Goal: Information Seeking & Learning: Learn about a topic

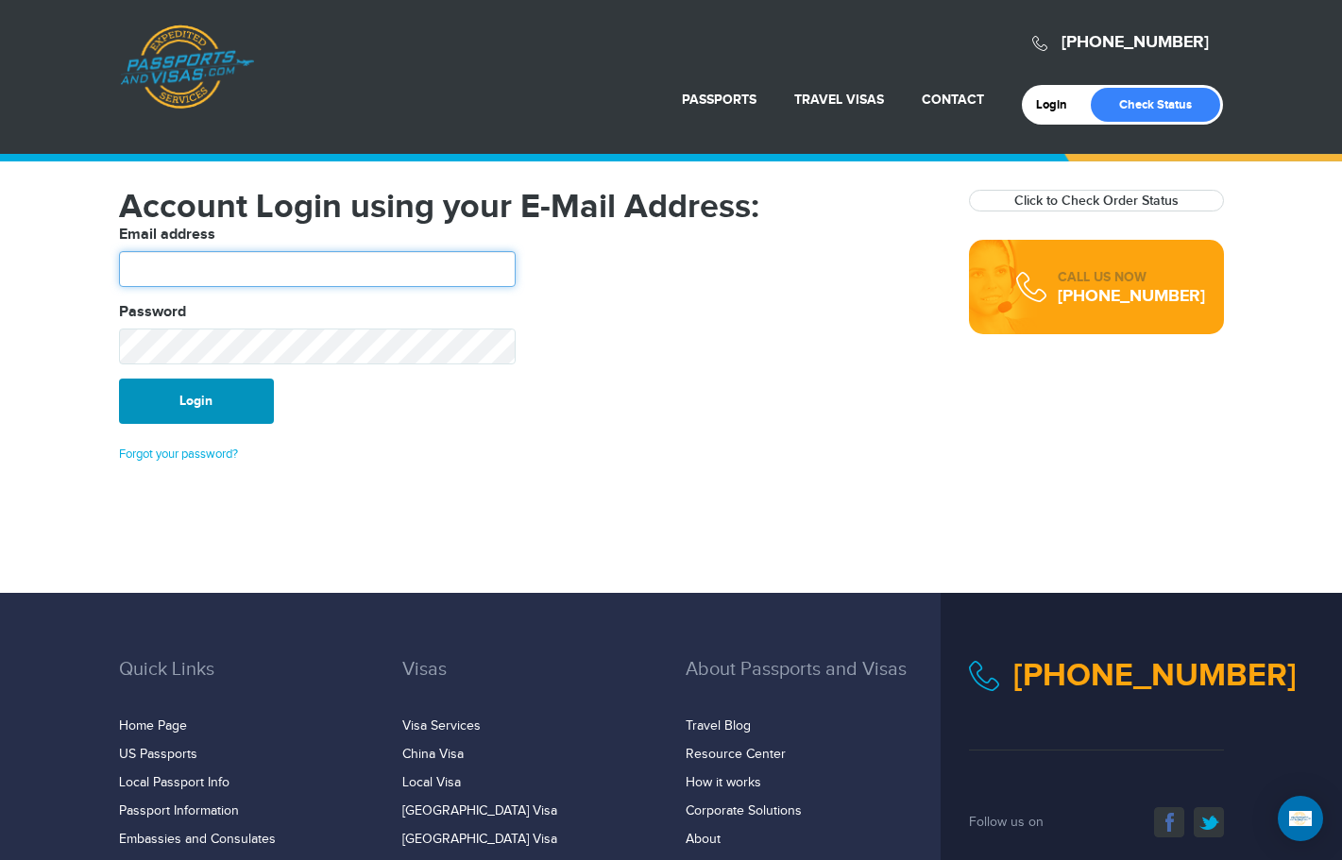
type input "**********"
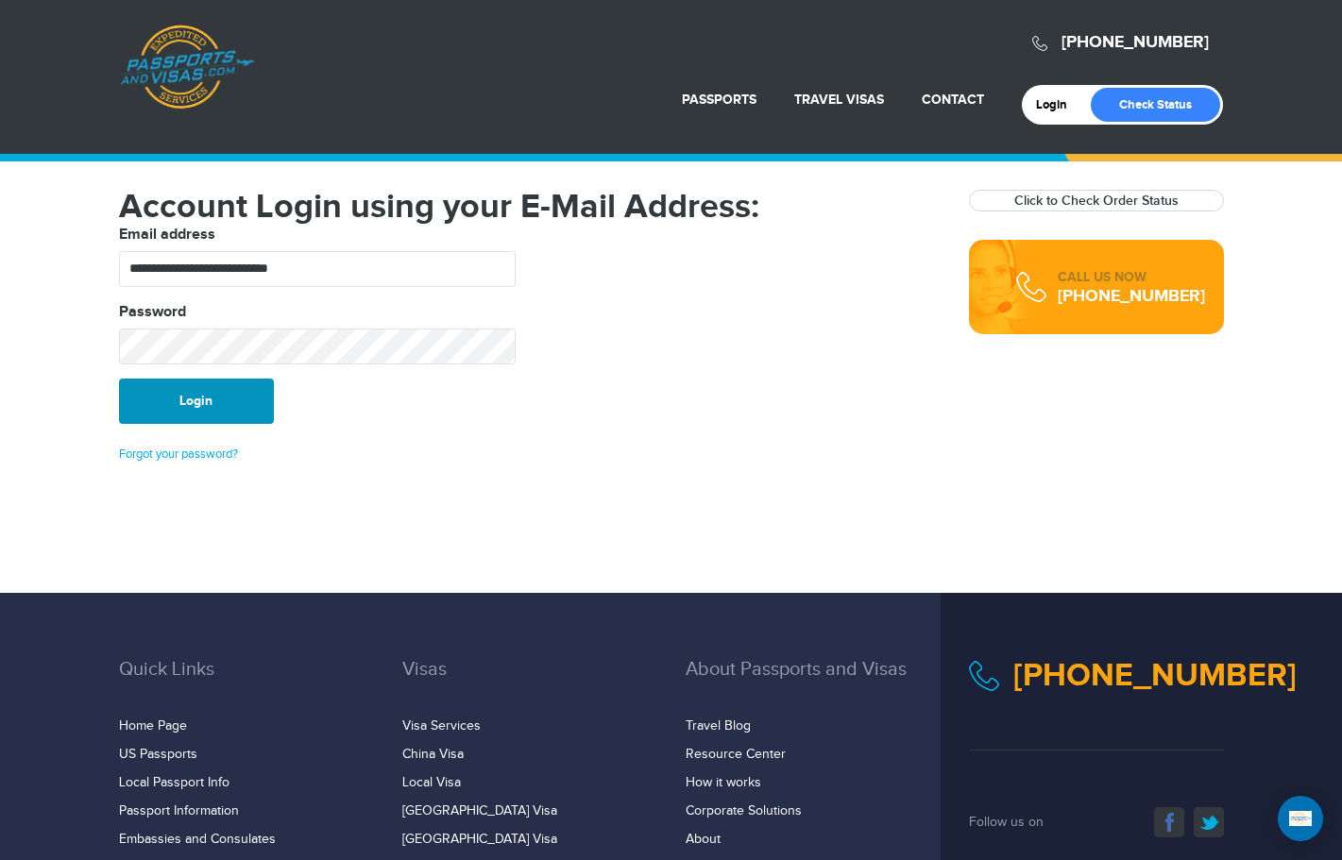
click at [219, 409] on button "Login" at bounding box center [196, 401] width 155 height 45
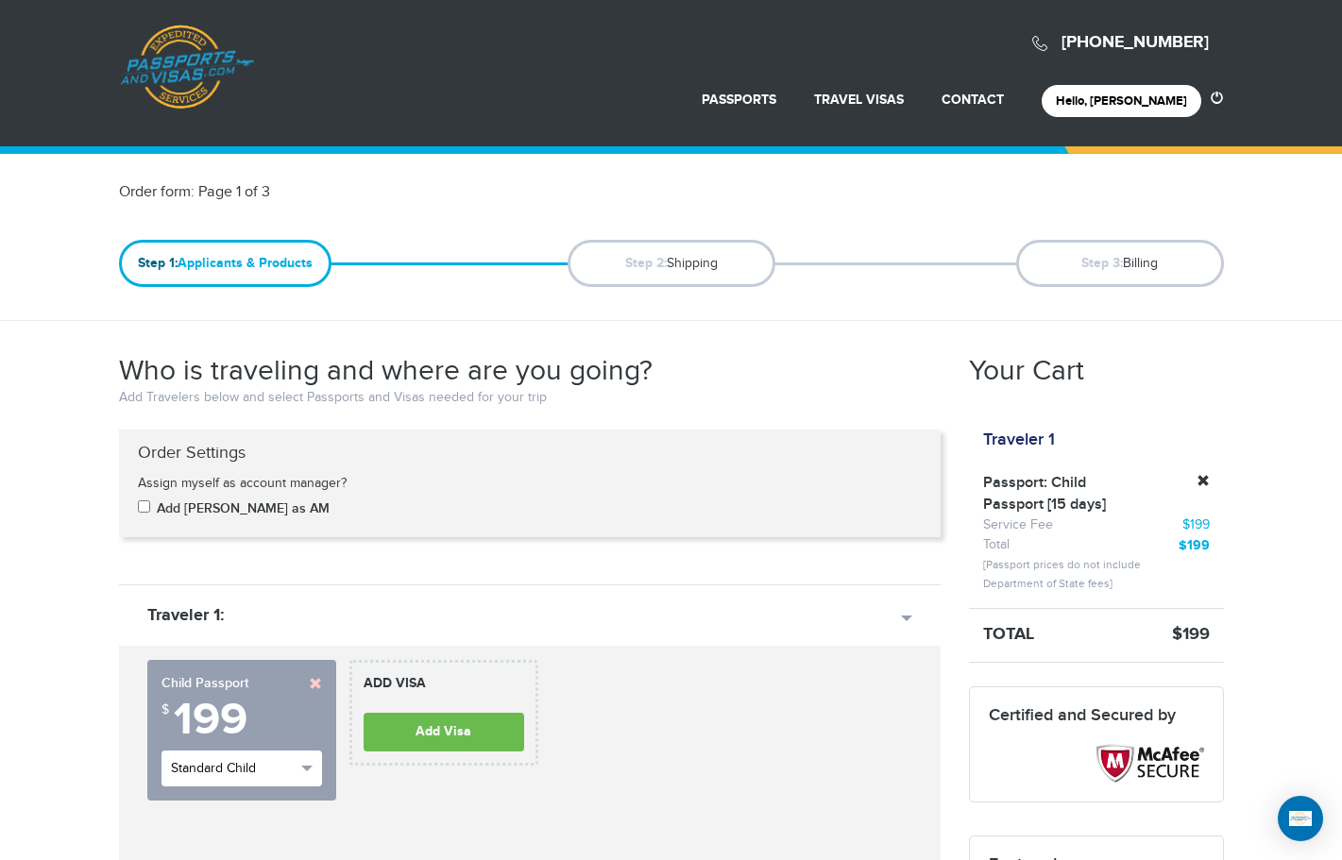
click at [306, 769] on span "button" at bounding box center [306, 769] width 11 height 6
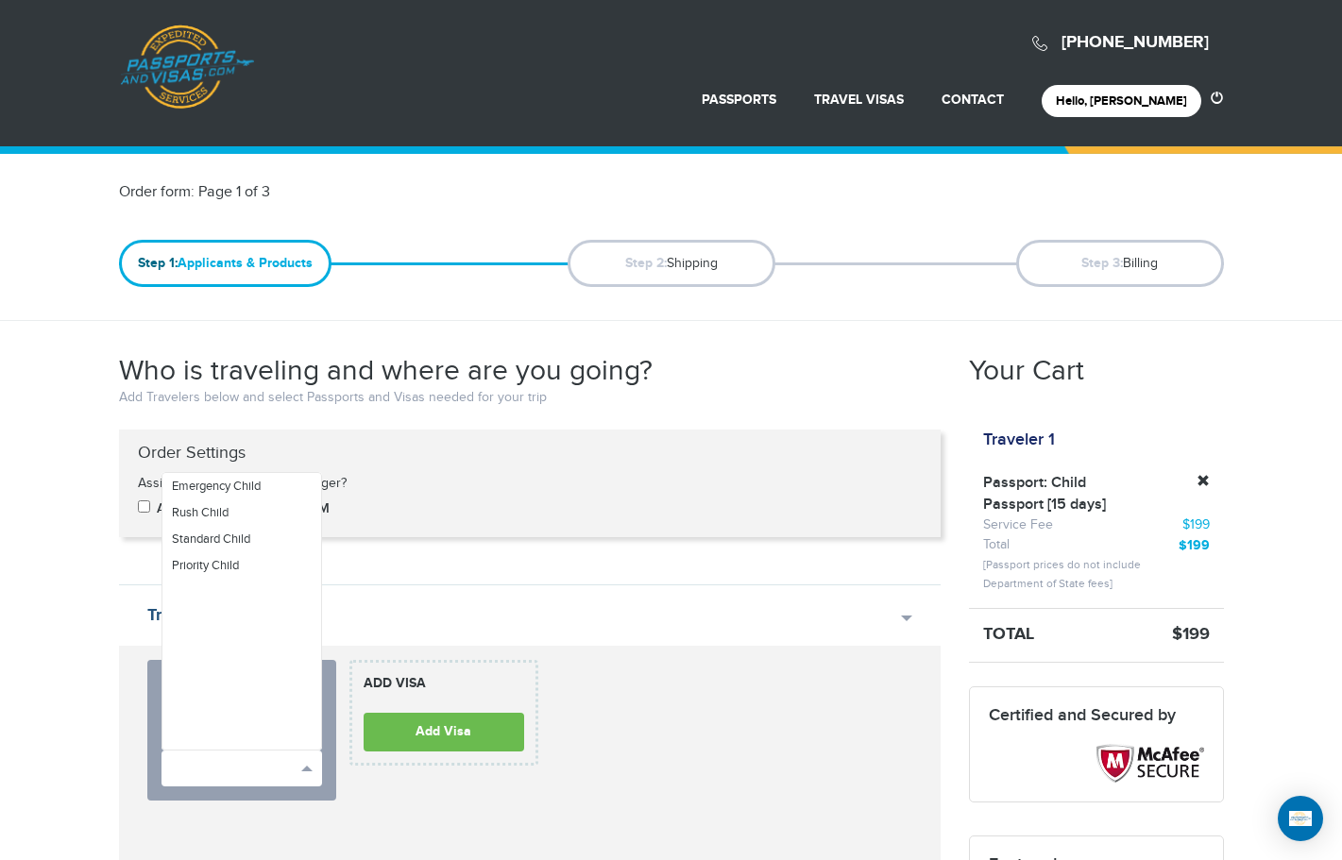
click at [513, 609] on link "Traveler 1:" at bounding box center [530, 615] width 822 height 61
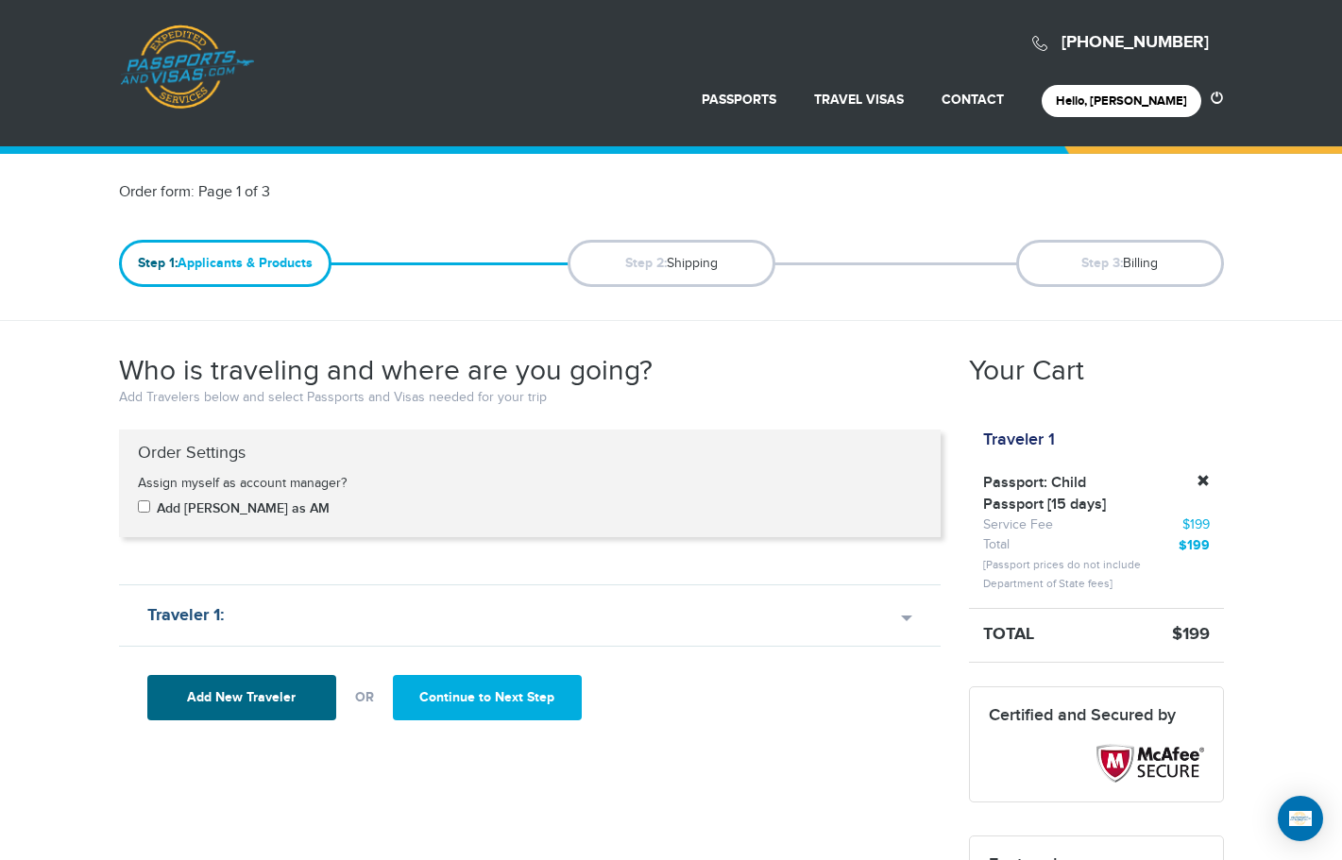
click at [312, 625] on link "Traveler 1:" at bounding box center [530, 615] width 822 height 61
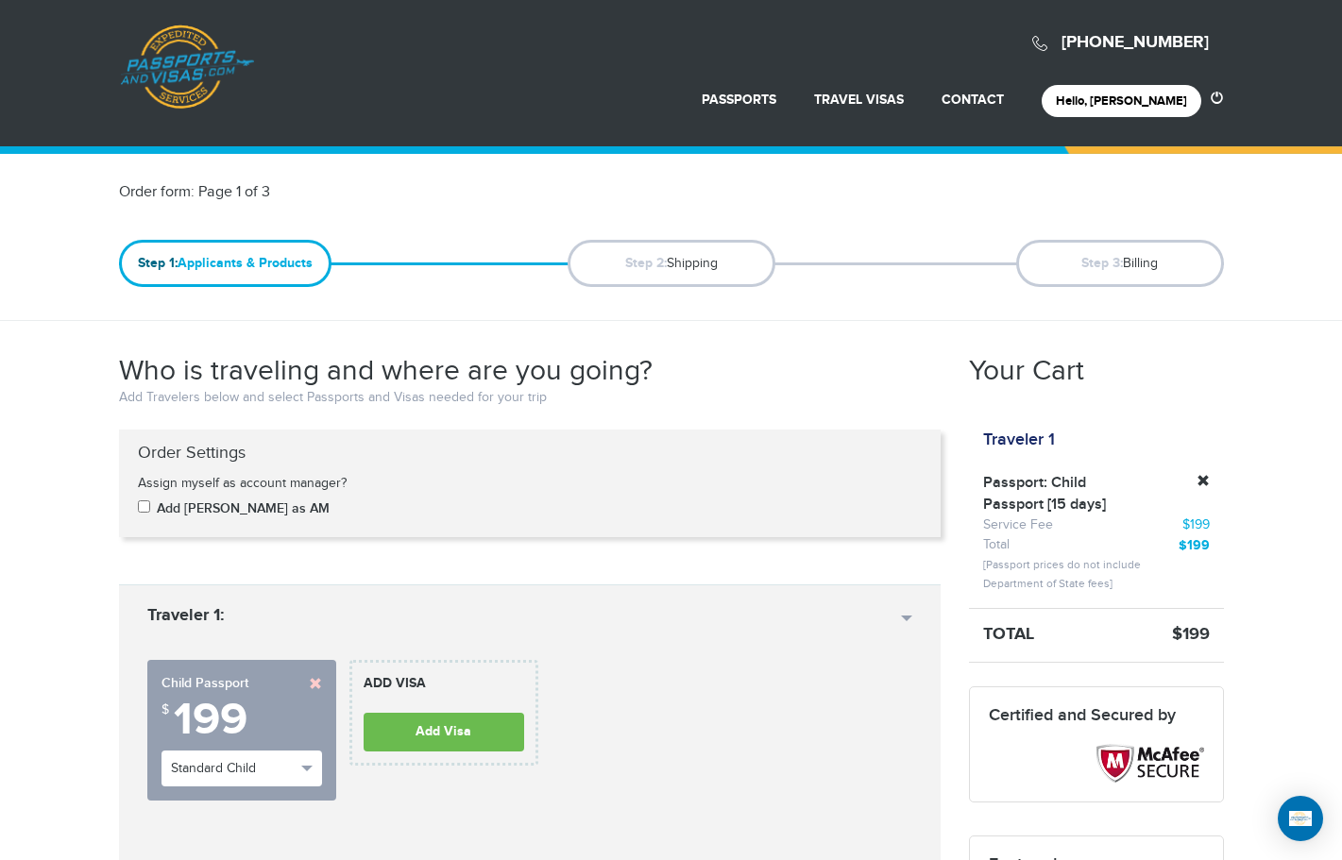
click at [312, 687] on link at bounding box center [315, 683] width 13 height 13
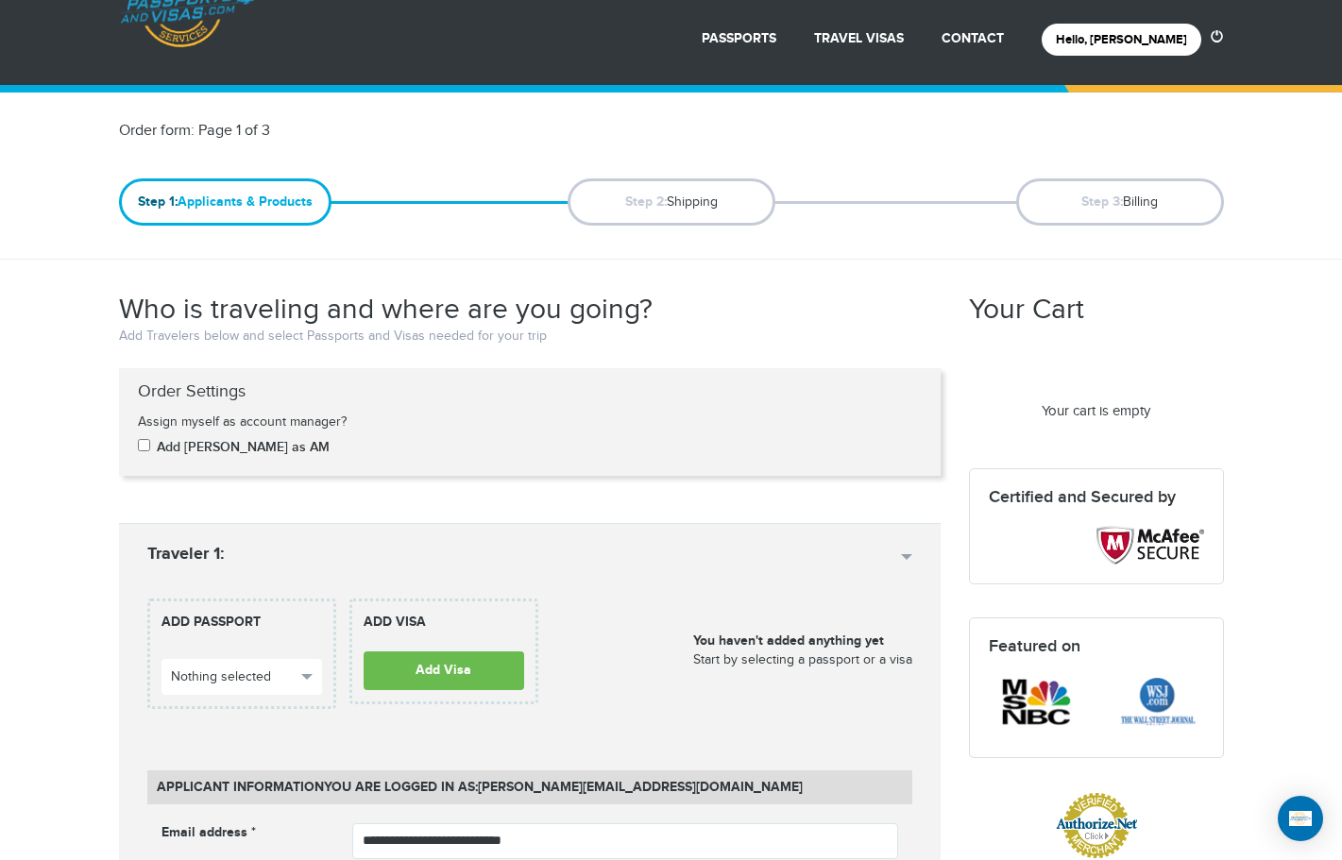
scroll to position [189, 0]
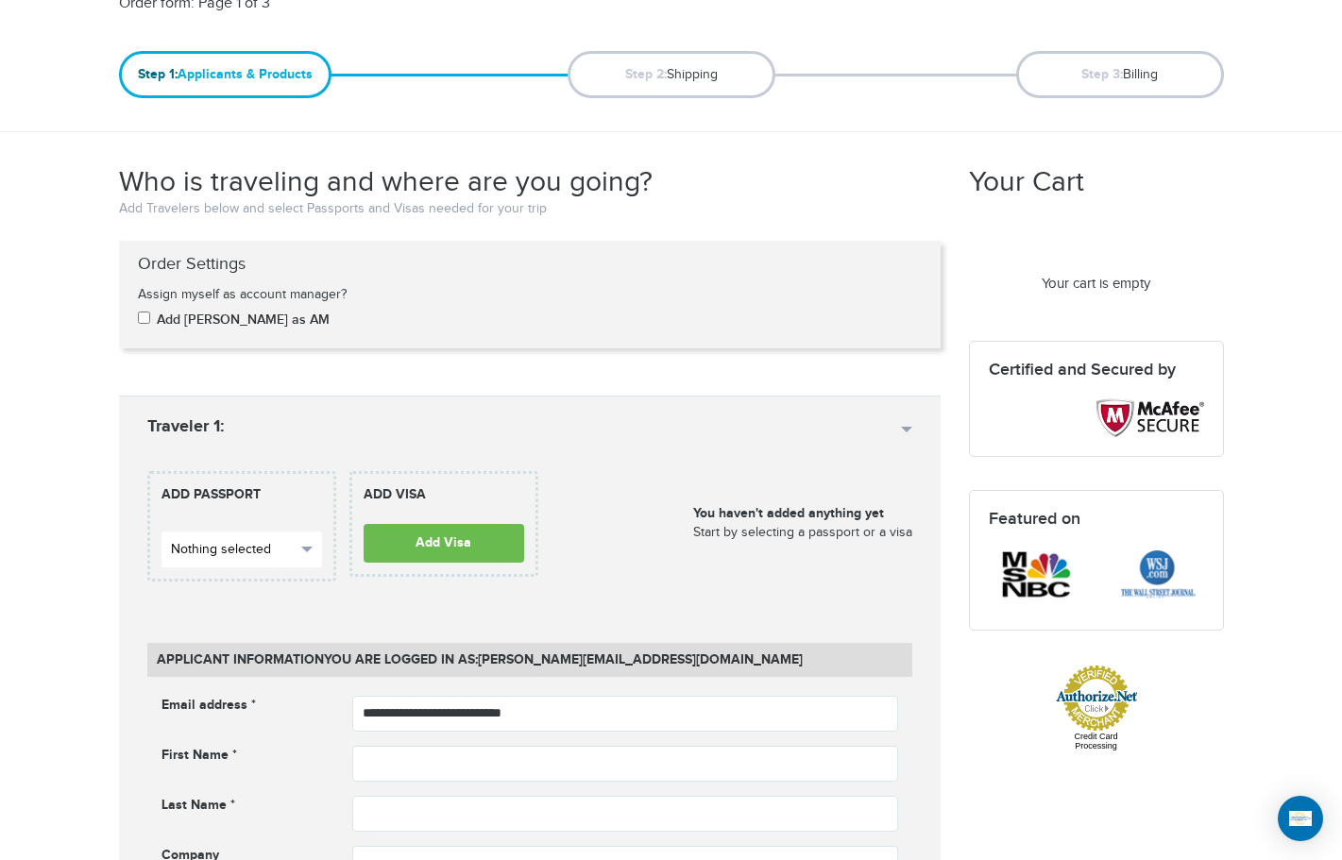
click at [314, 543] on button "Nothing selected" at bounding box center [242, 550] width 161 height 36
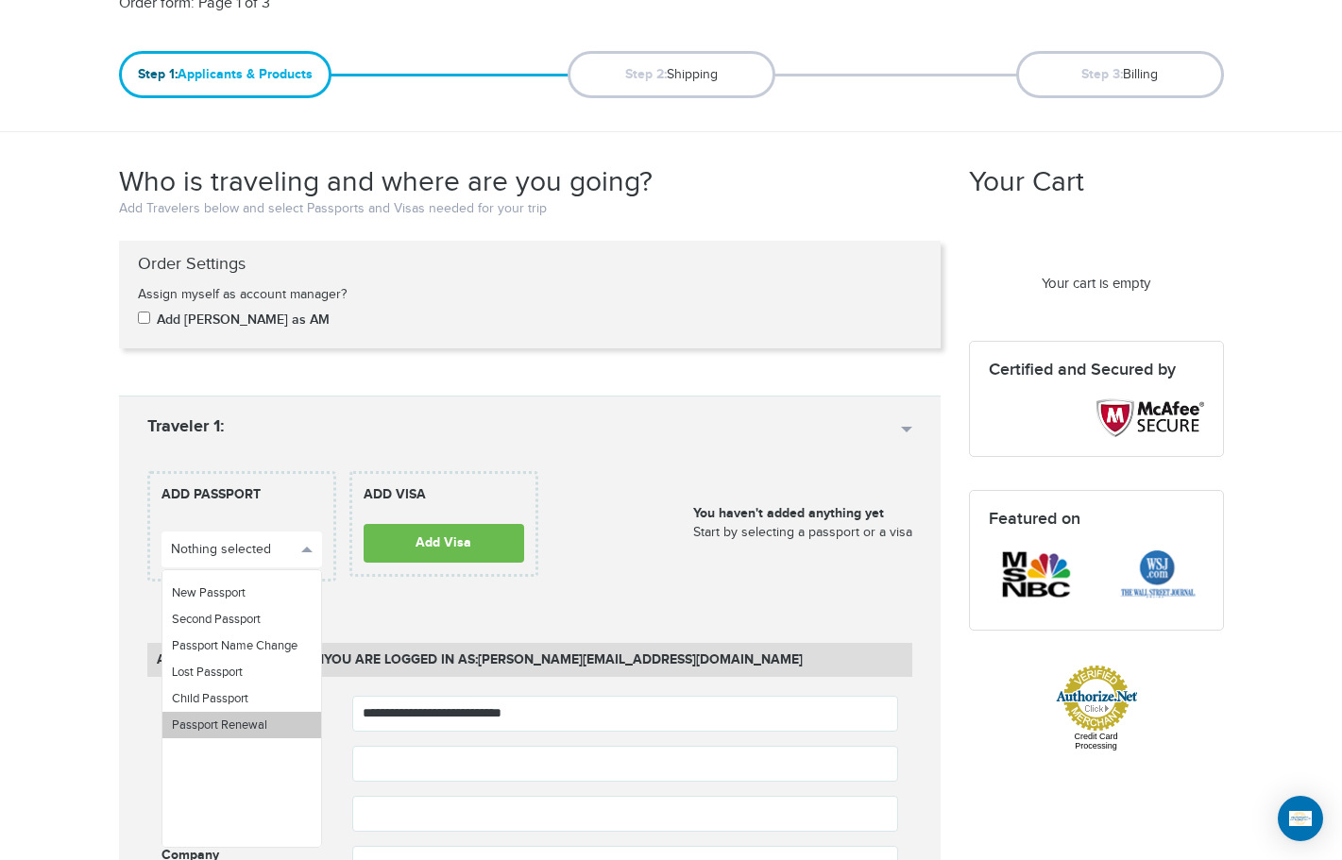
click at [230, 720] on span "Passport Renewal" at bounding box center [219, 725] width 95 height 15
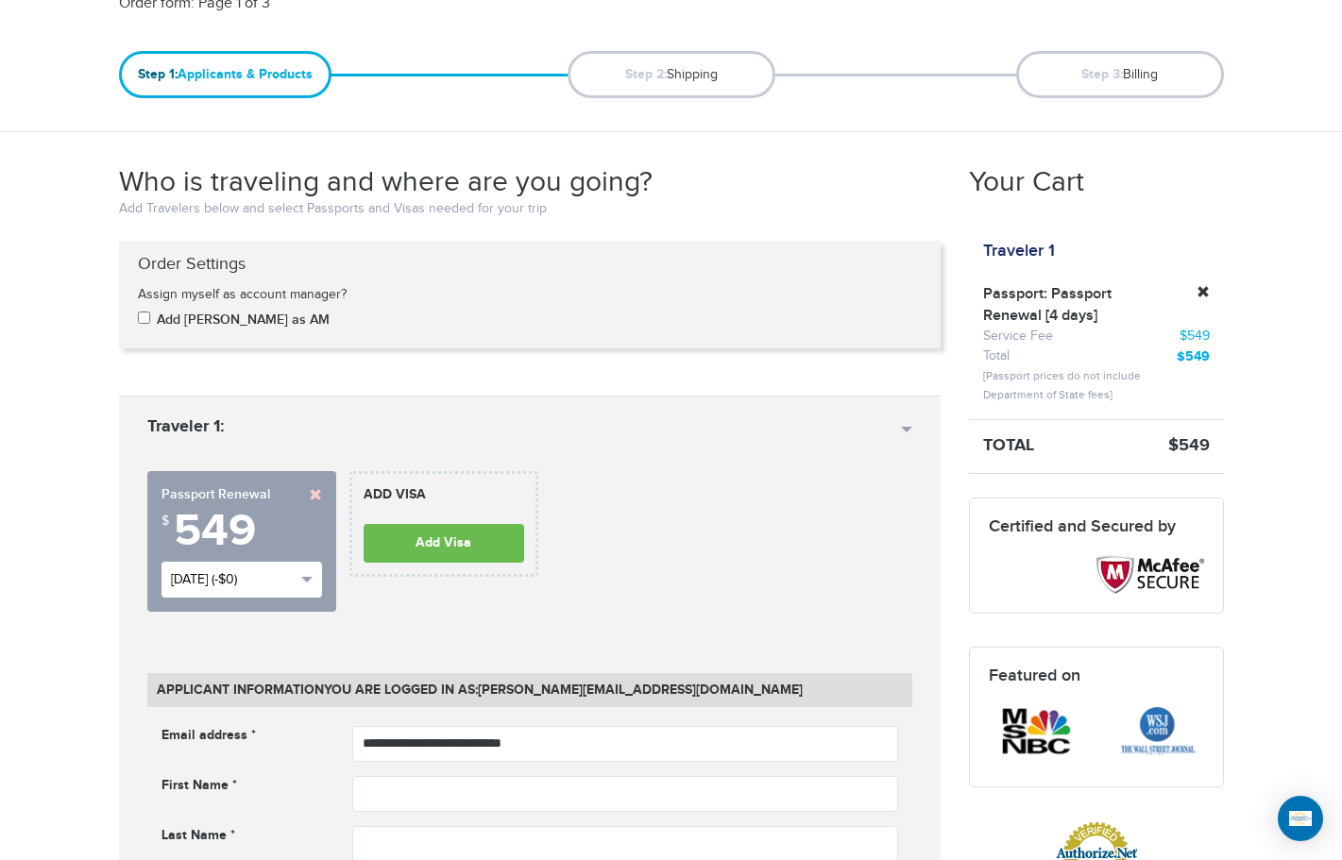
click at [301, 577] on span "button" at bounding box center [306, 580] width 11 height 6
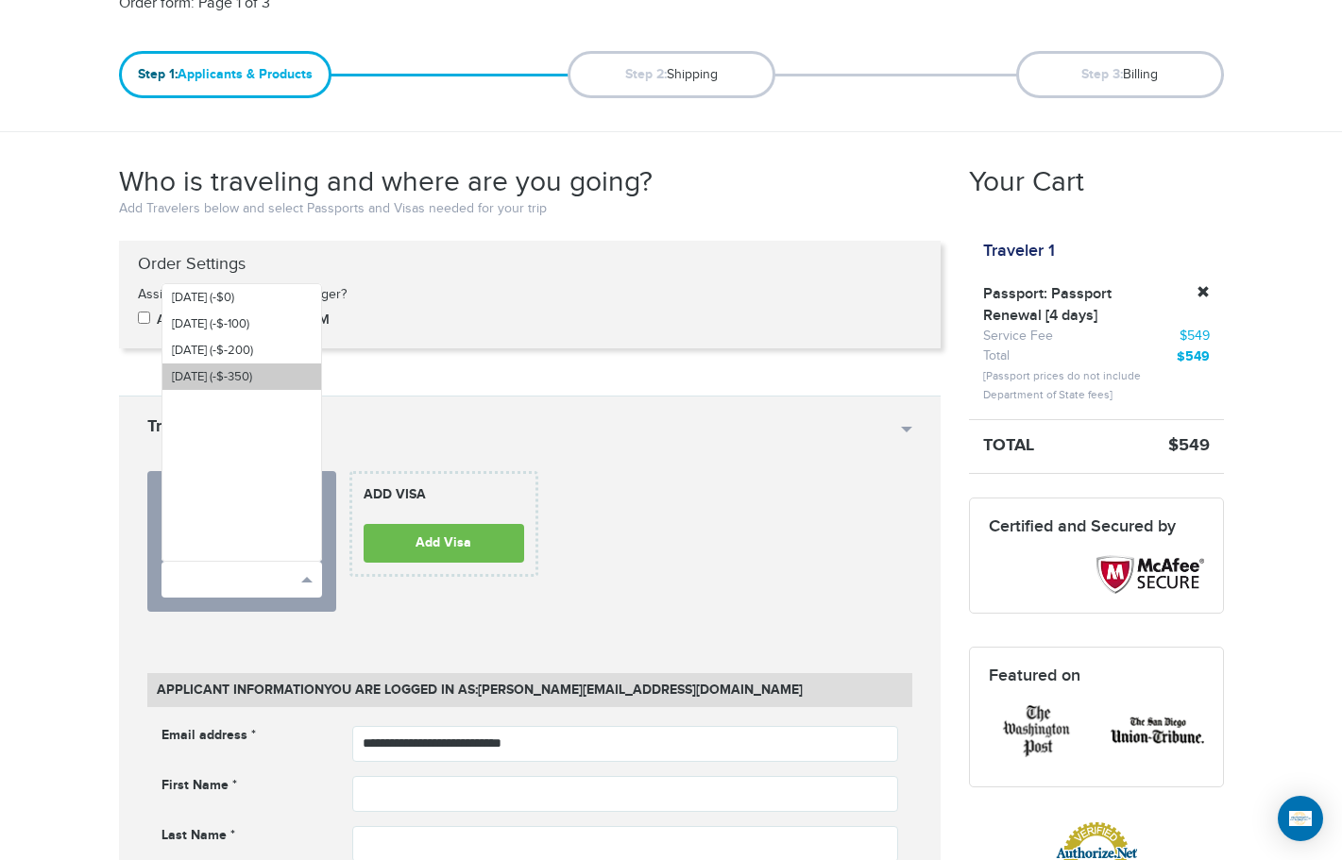
click at [242, 378] on span "Mon, Sep 1st (-$-350)" at bounding box center [212, 376] width 80 height 15
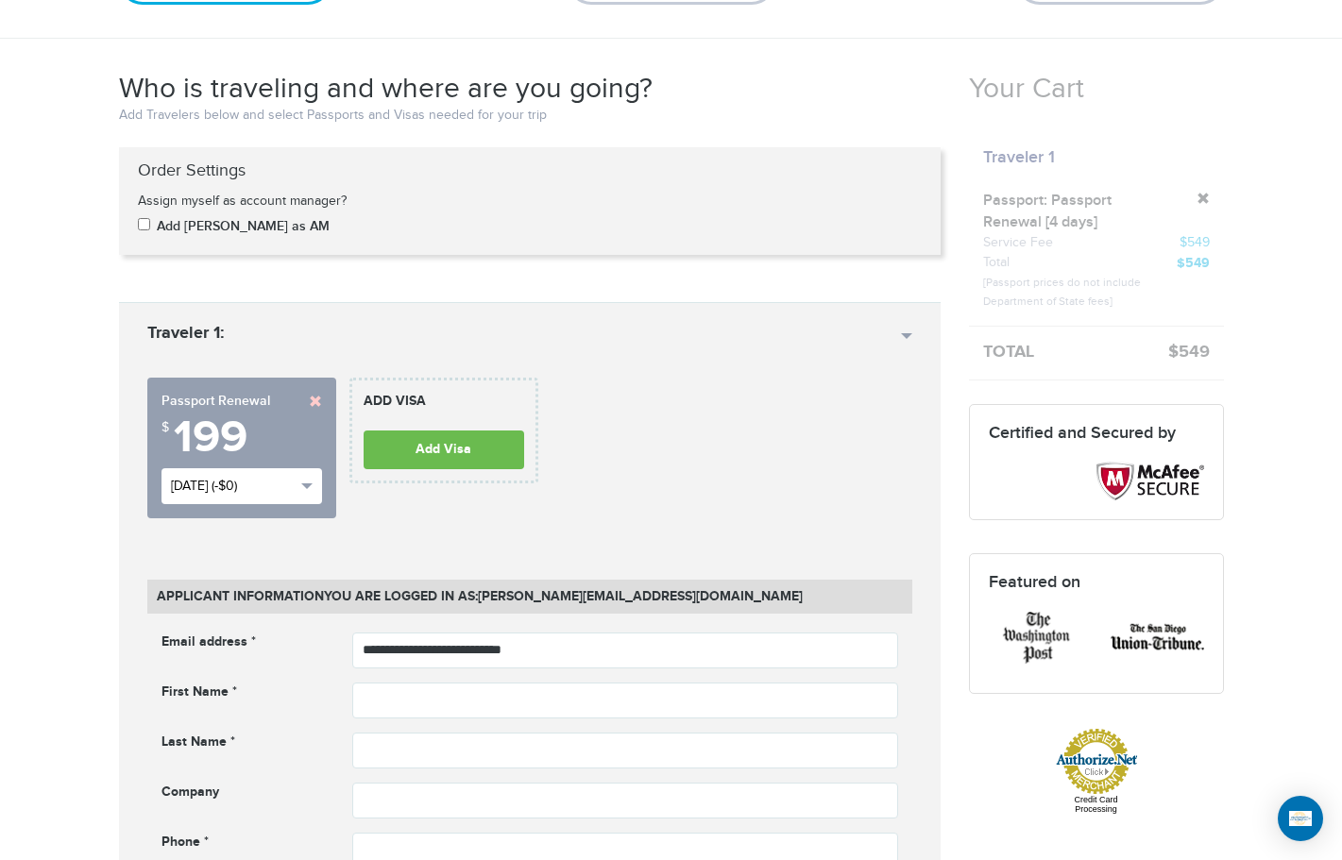
scroll to position [283, 0]
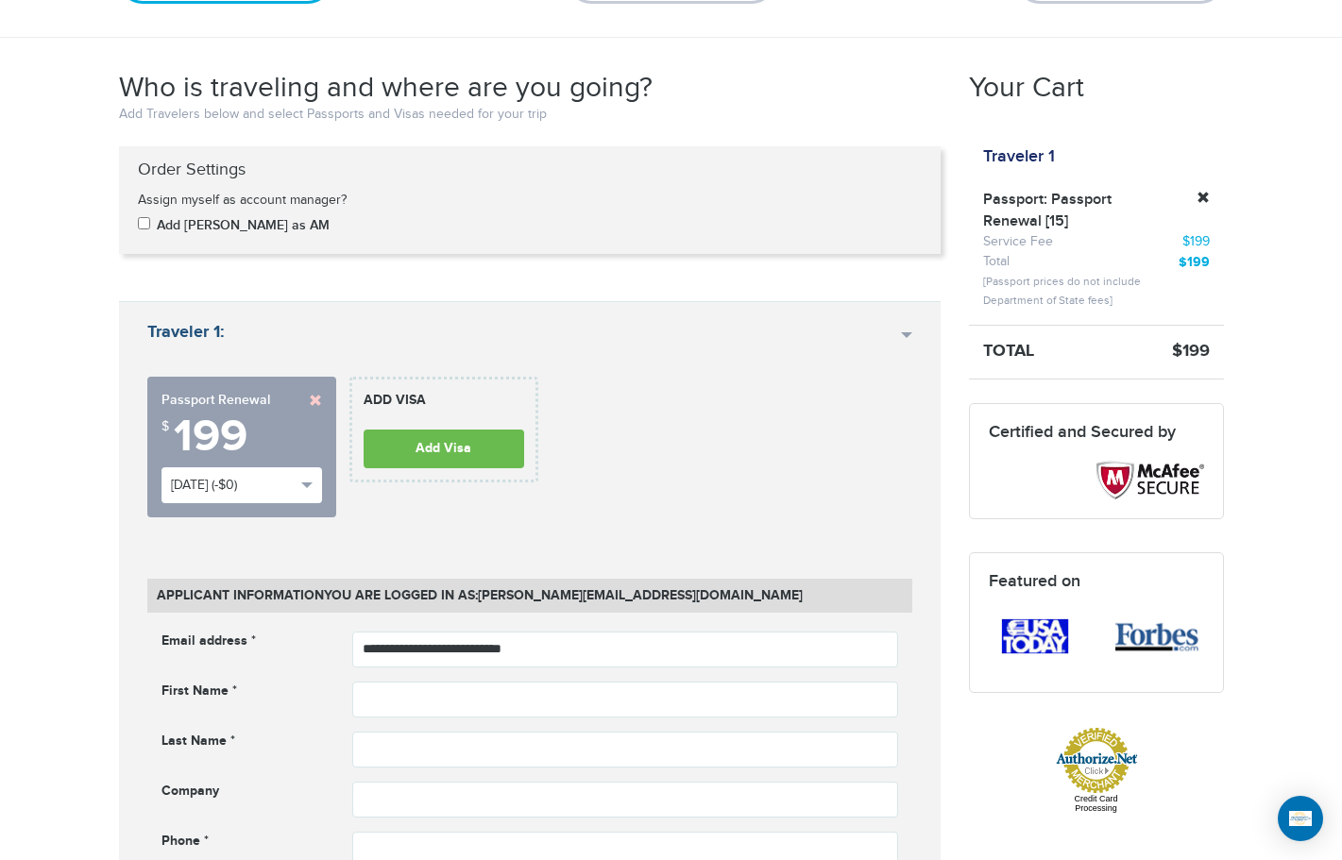
click at [909, 334] on link "Traveler 1:" at bounding box center [530, 331] width 822 height 61
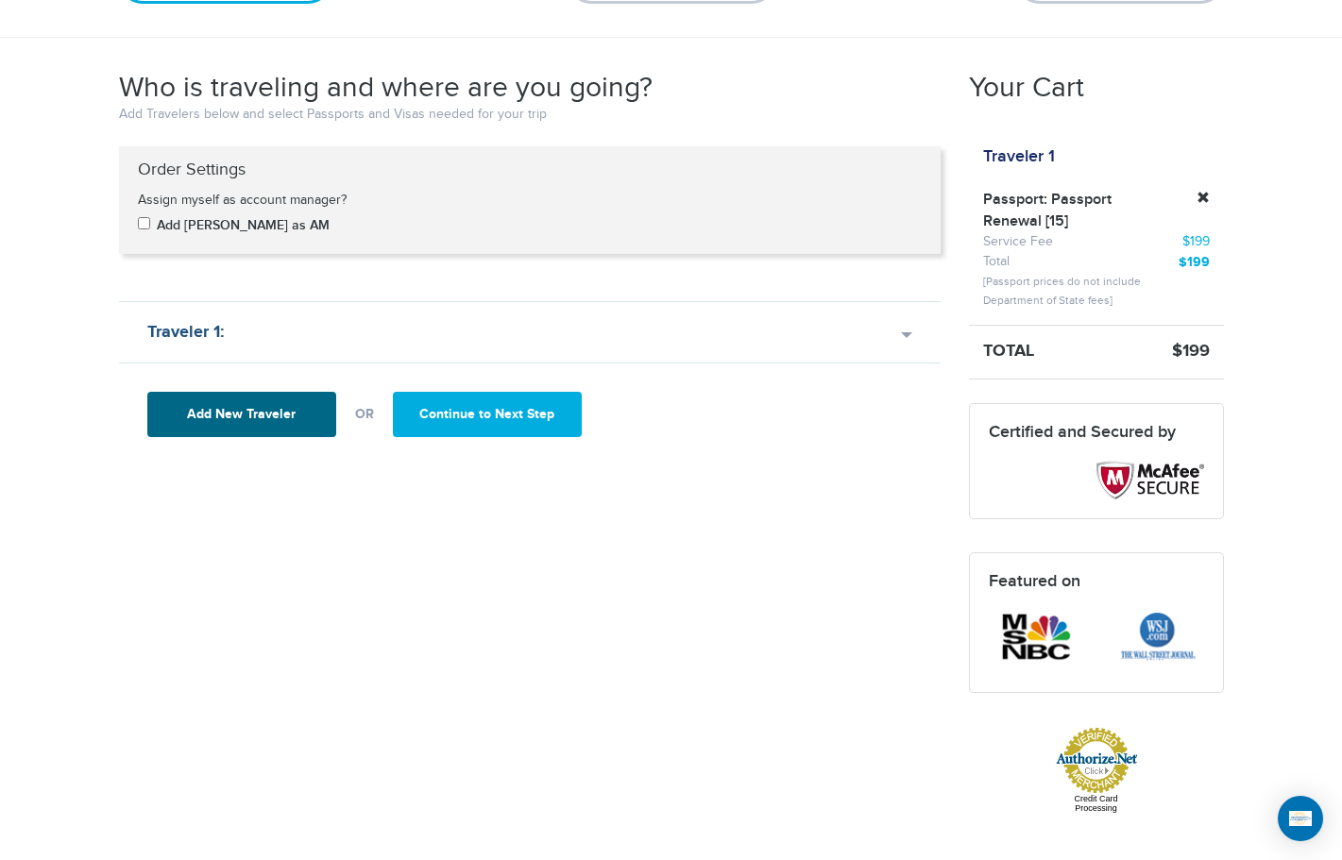
click at [909, 334] on link "Traveler 1:" at bounding box center [530, 331] width 822 height 61
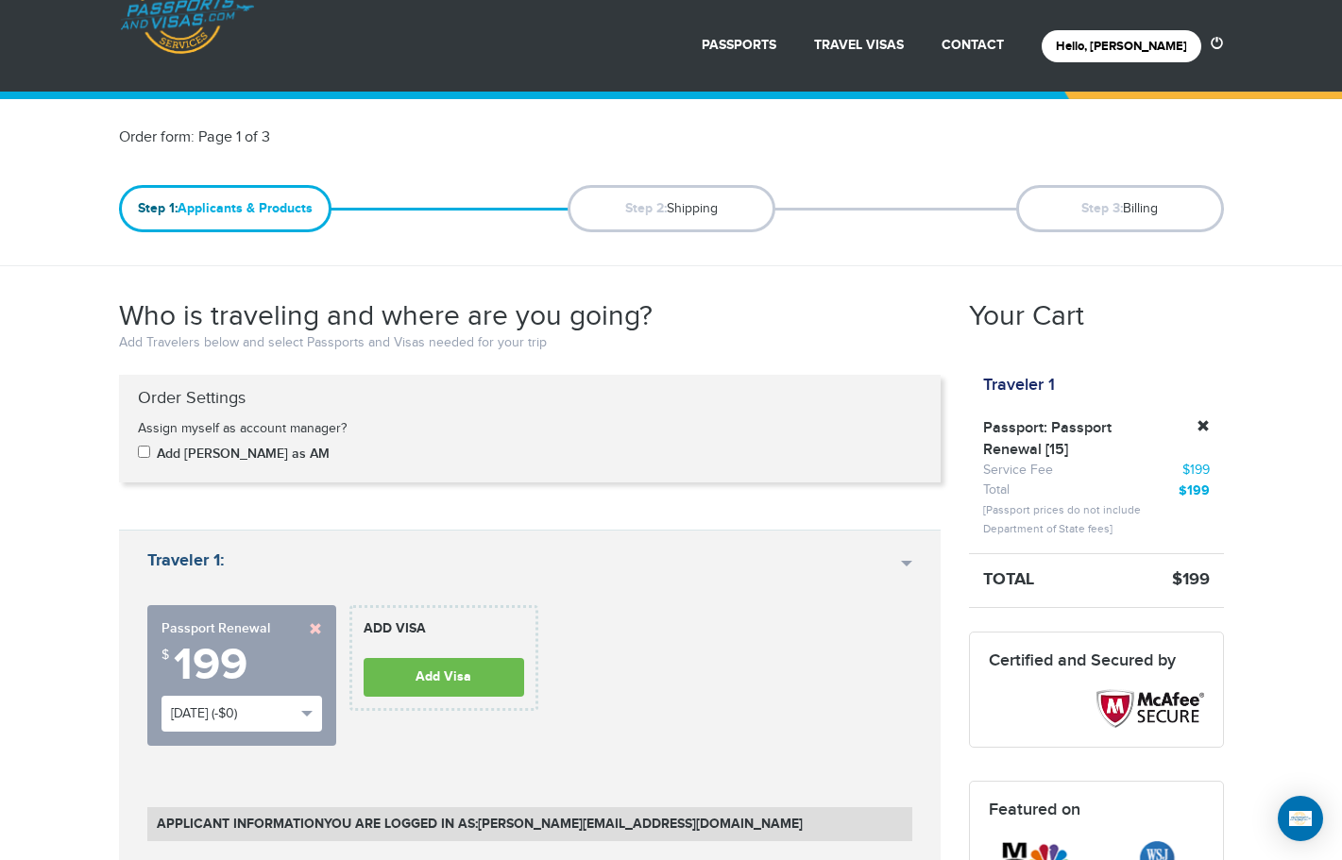
scroll to position [0, 0]
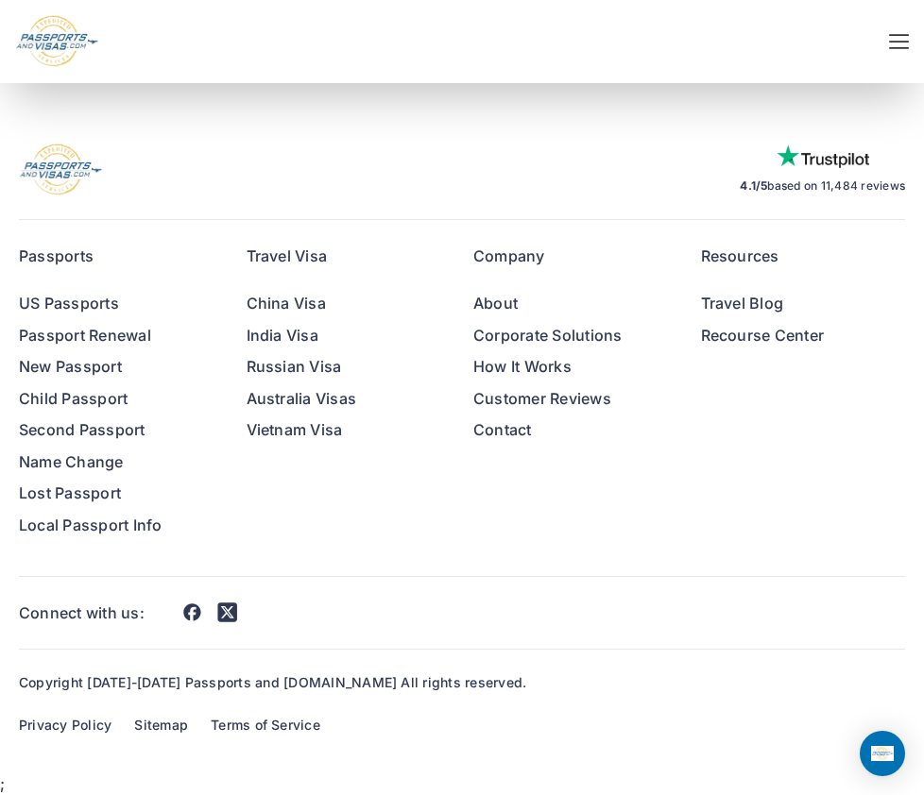
scroll to position [9634, 0]
click at [504, 302] on link "About" at bounding box center [575, 303] width 205 height 25
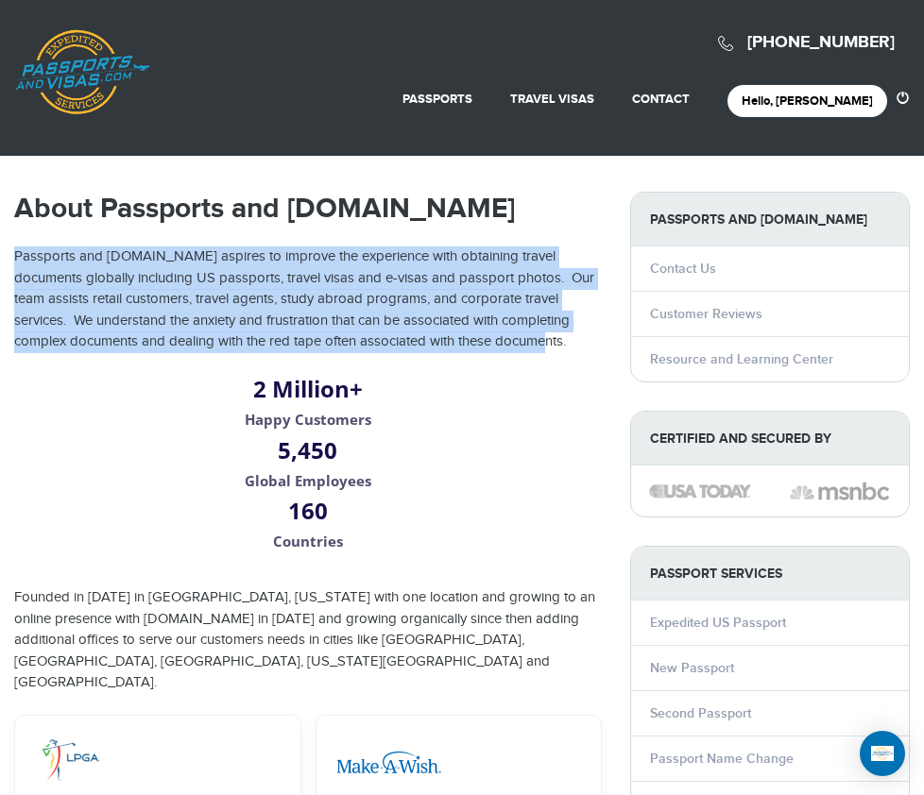
copy p "Passports and [DOMAIN_NAME] aspires to improve the experience with obtaining tr…"
drag, startPoint x: 248, startPoint y: 375, endPoint x: 15, endPoint y: 254, distance: 262.8
click at [15, 254] on p "Passports and [DOMAIN_NAME] aspires to improve the experience with obtaining tr…" at bounding box center [307, 300] width 587 height 107
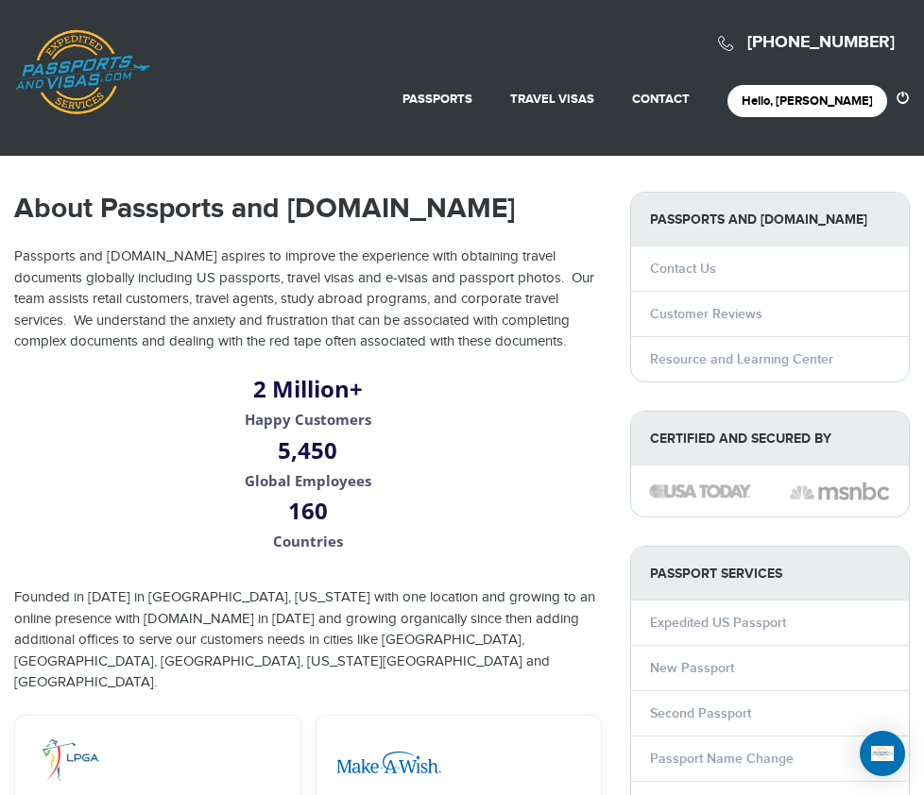
click at [278, 587] on p "Founded in [DATE] in [GEOGRAPHIC_DATA], [US_STATE] with one location and growin…" at bounding box center [307, 640] width 587 height 107
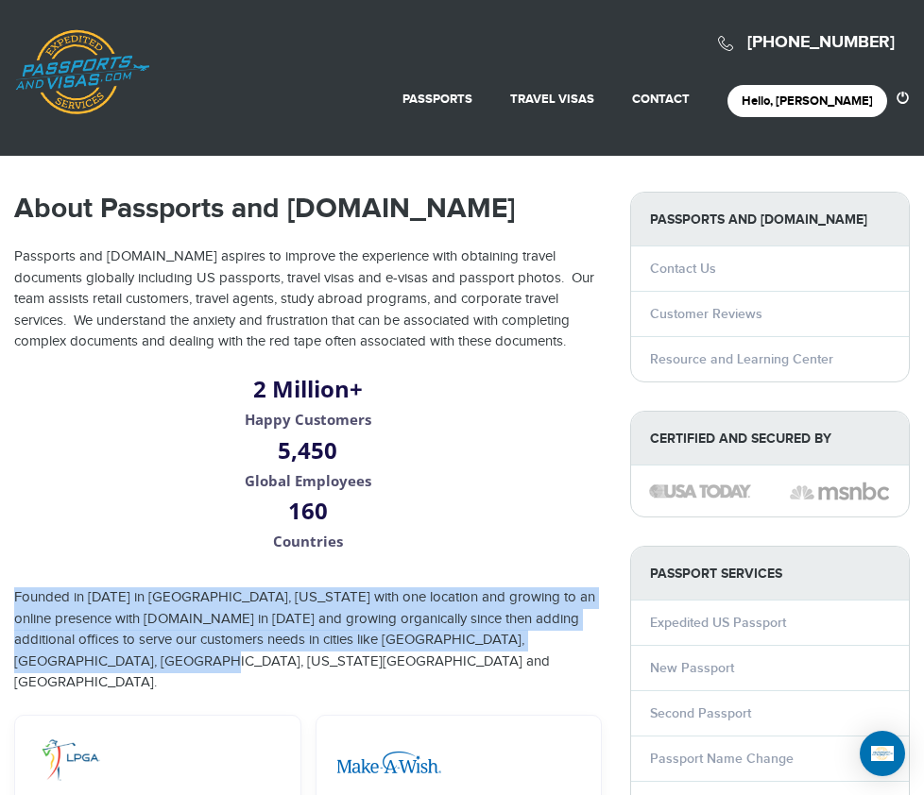
drag, startPoint x: 278, startPoint y: 582, endPoint x: 15, endPoint y: 512, distance: 271.7
click at [15, 587] on p "Founded in [DATE] in [GEOGRAPHIC_DATA], [US_STATE] with one location and growin…" at bounding box center [307, 640] width 587 height 107
copy p "Founded in [DATE] in [GEOGRAPHIC_DATA], [US_STATE] with one location and growin…"
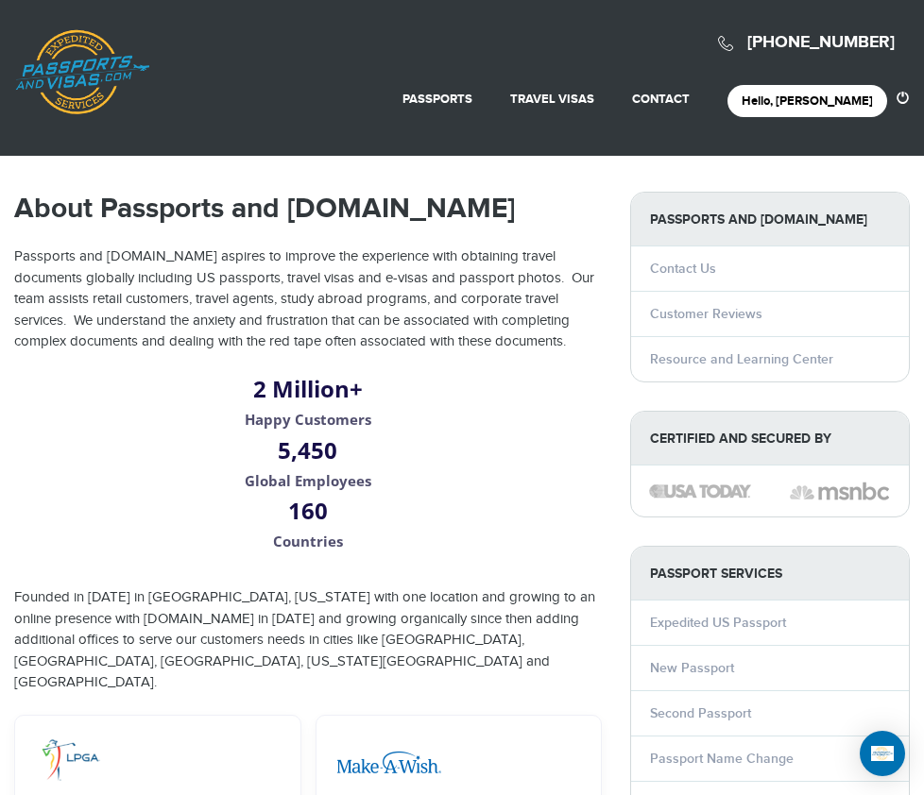
click at [198, 431] on div "2 Million+ Happy Customers" at bounding box center [308, 406] width 616 height 47
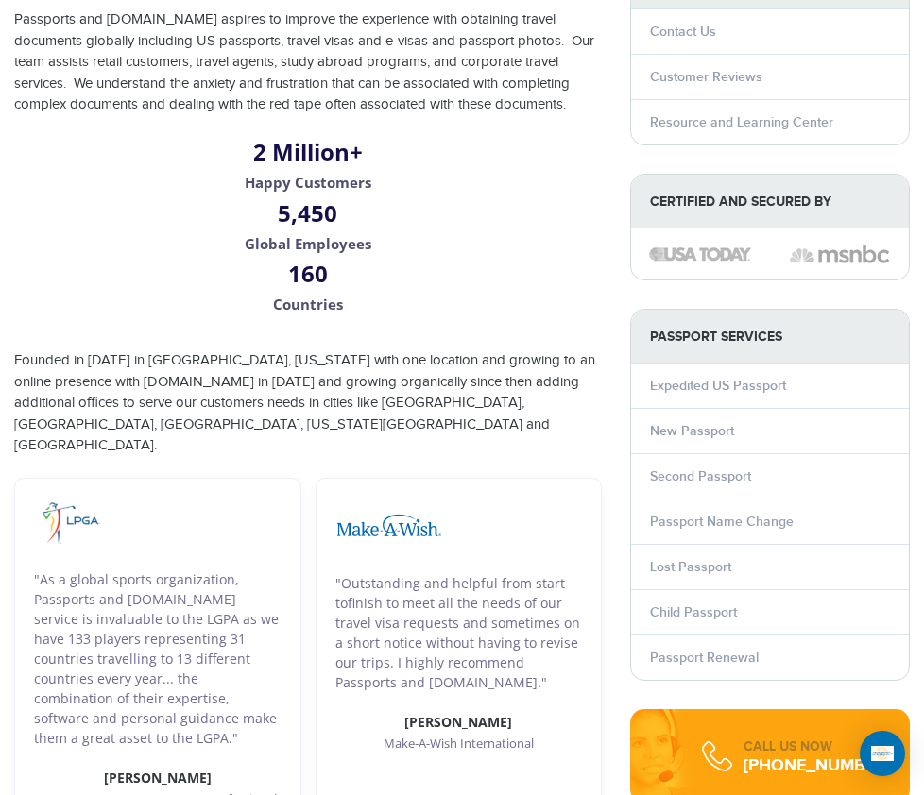
scroll to position [283, 0]
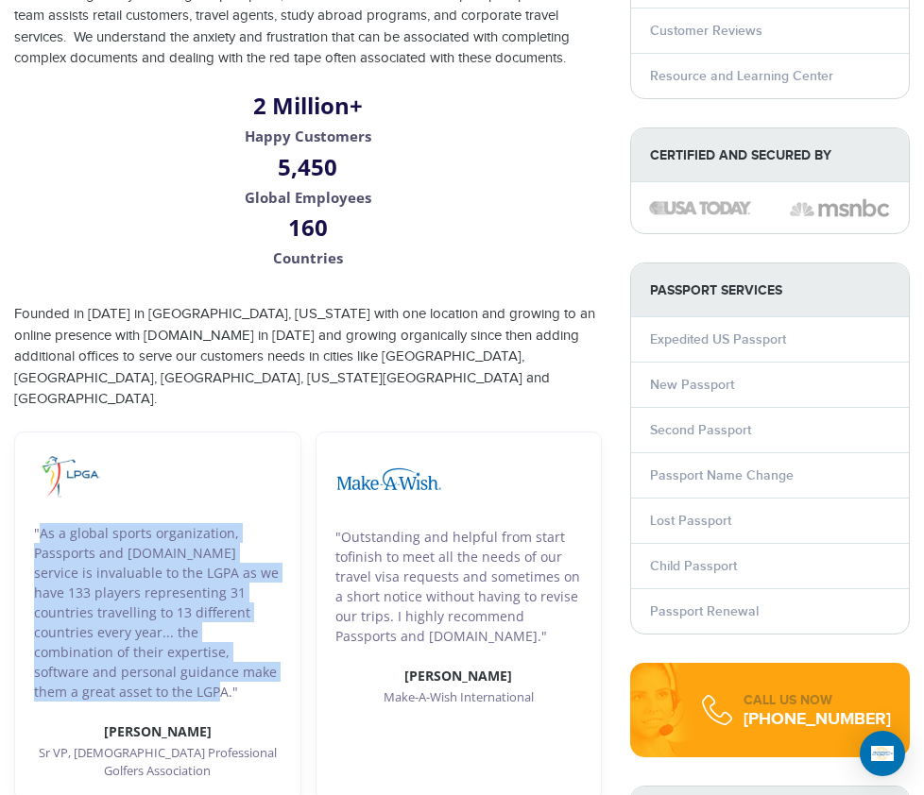
drag, startPoint x: 121, startPoint y: 592, endPoint x: 33, endPoint y: 435, distance: 179.7
click at [33, 435] on div ""As a global sports organization, Passports and [DOMAIN_NAME] service is invalu…" at bounding box center [157, 616] width 287 height 369
copy p ""As a global sports organization, Passports and [DOMAIN_NAME] service is invalu…"
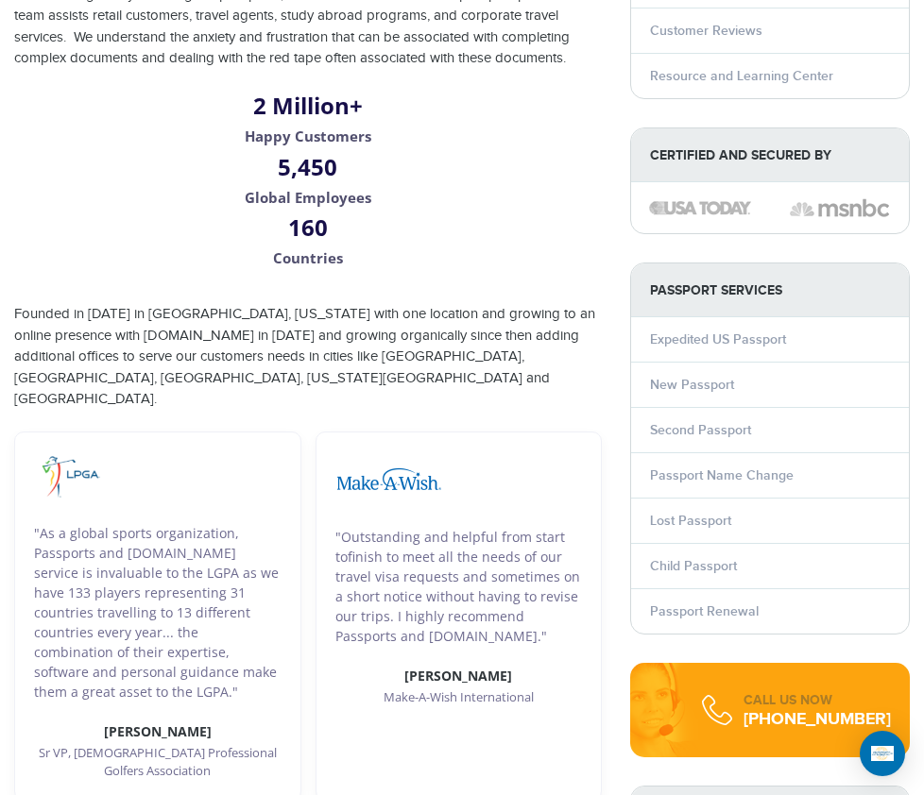
click at [204, 432] on div ""As a global sports organization, Passports and [DOMAIN_NAME] service is invalu…" at bounding box center [157, 616] width 287 height 369
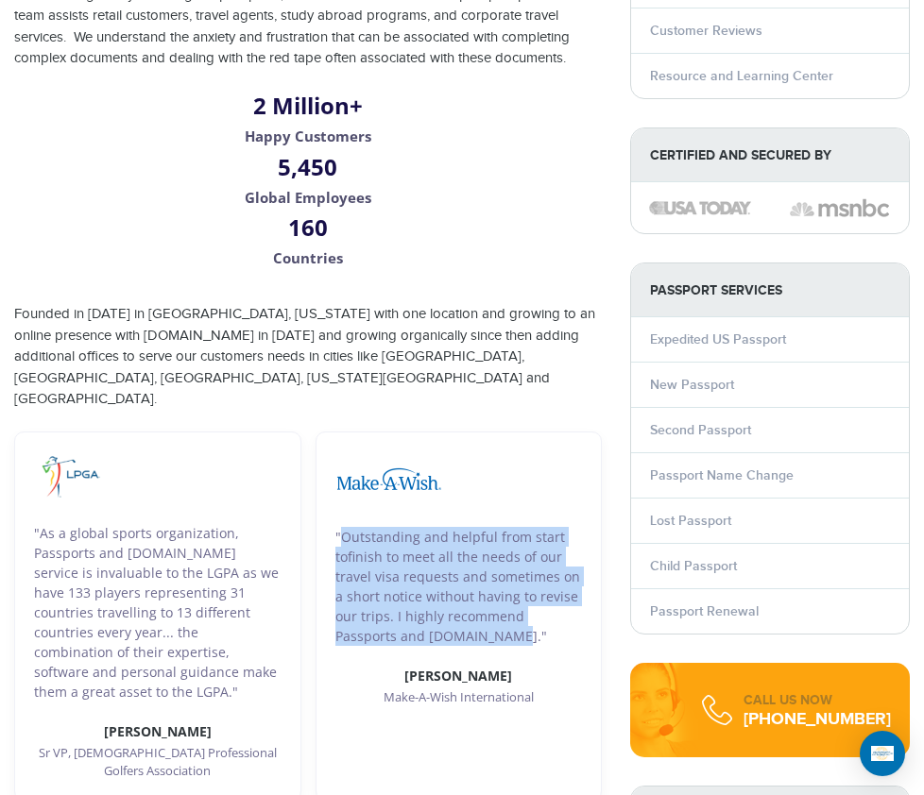
drag, startPoint x: 505, startPoint y: 543, endPoint x: 335, endPoint y: 438, distance: 199.7
click at [335, 527] on p ""Outstanding and helpful from start tofinish to meet all the needs of our trave…" at bounding box center [458, 586] width 247 height 119
copy p ""Outstanding and helpful from start tofinish to meet all the needs of our trave…"
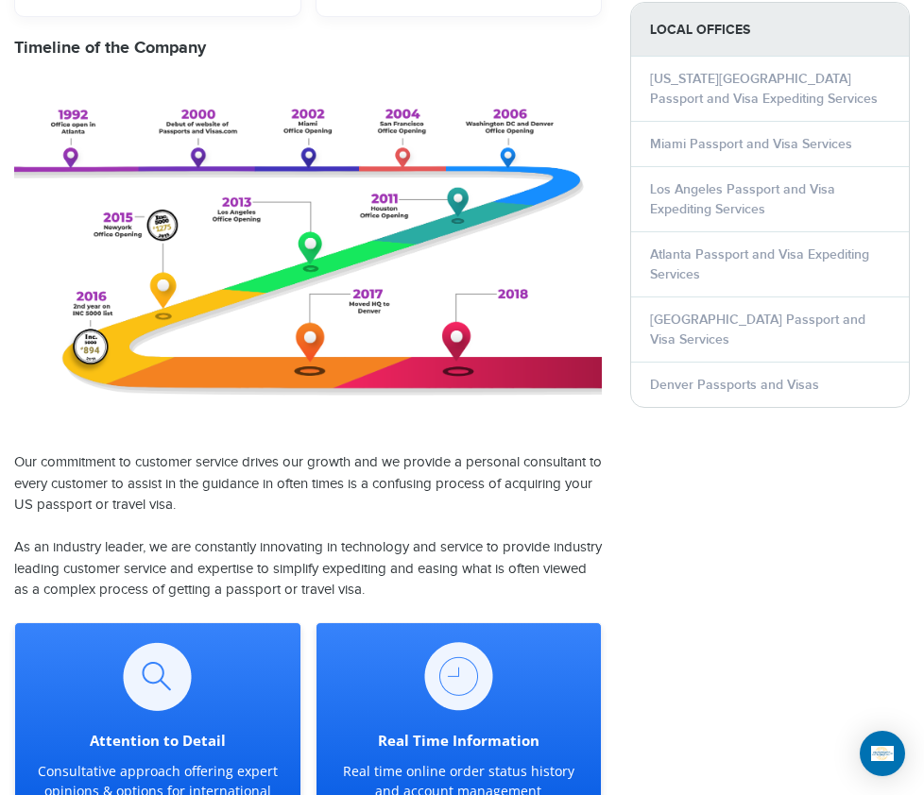
scroll to position [1133, 0]
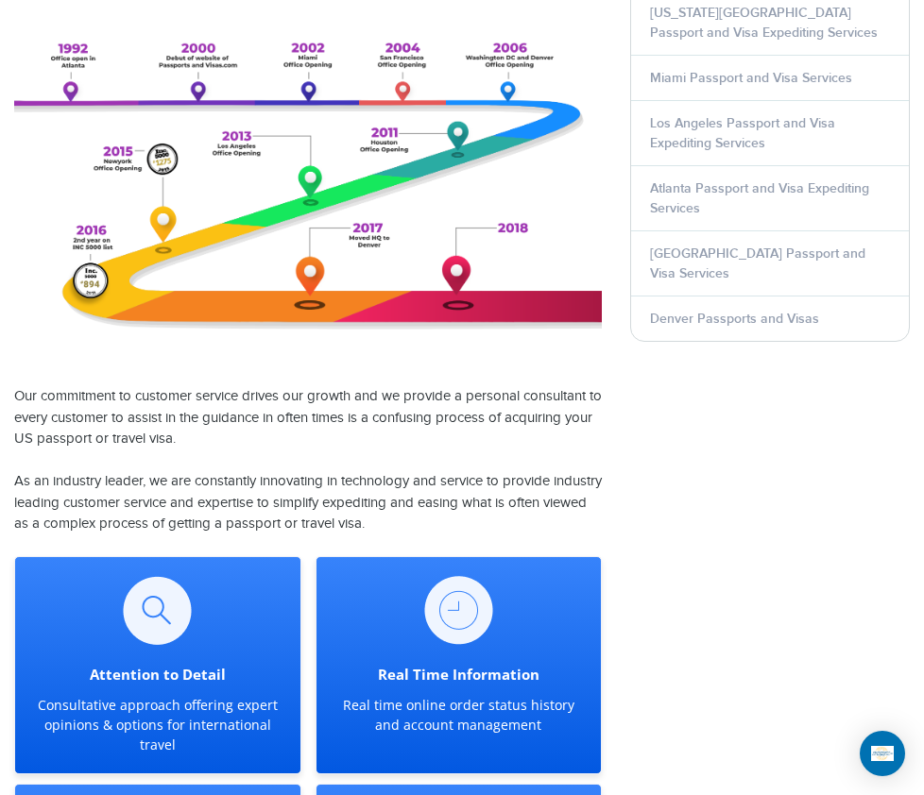
drag, startPoint x: 464, startPoint y: 422, endPoint x: 13, endPoint y: 292, distance: 469.0
copy p "Our commitment to customer service drives our growth and we provide a personal …"
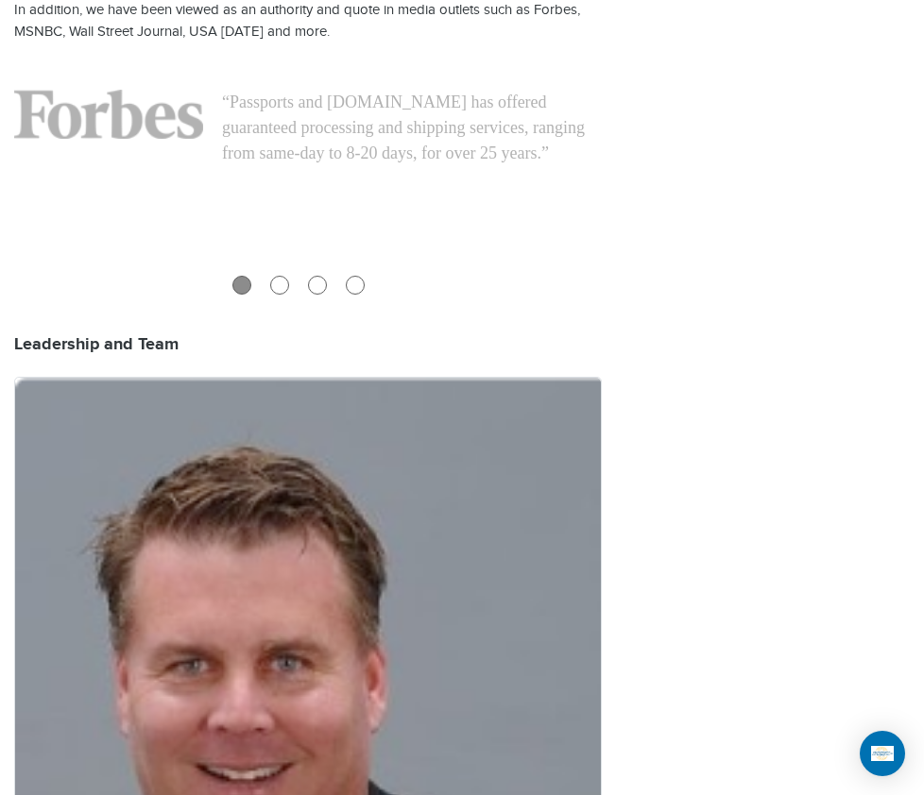
scroll to position [2267, 0]
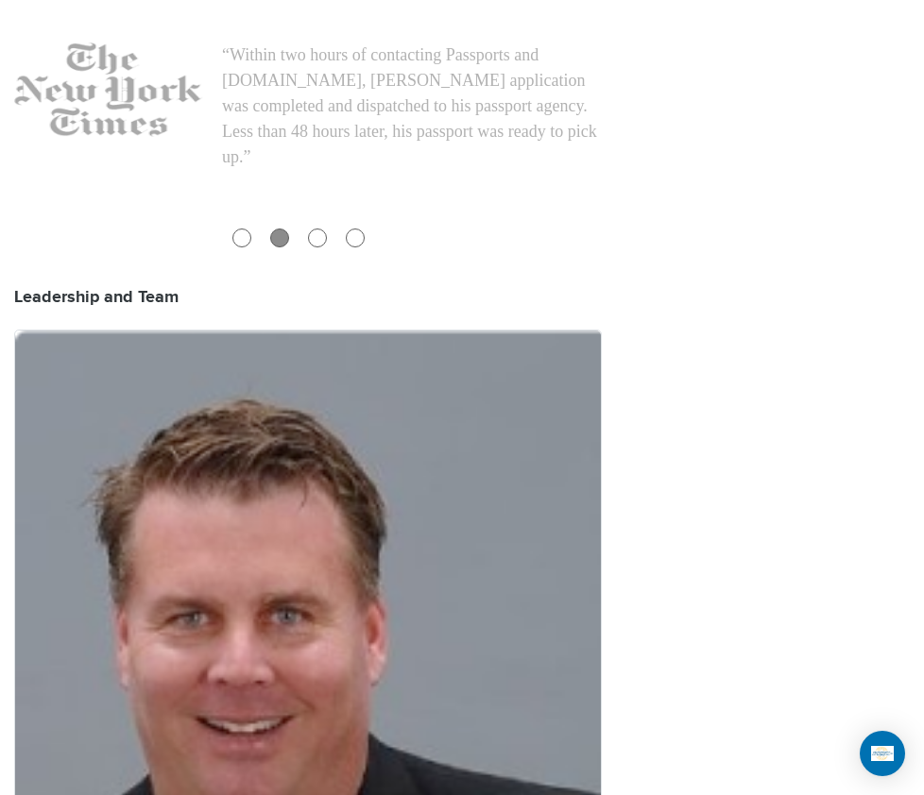
drag, startPoint x: 301, startPoint y: 472, endPoint x: 171, endPoint y: 363, distance: 170.3
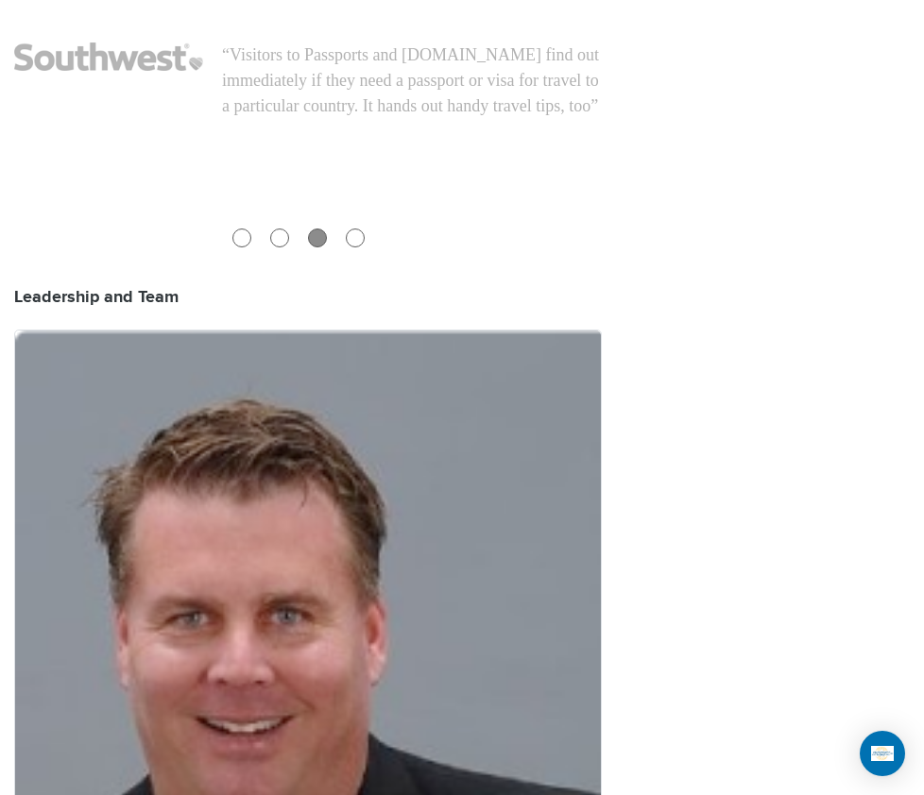
copy p "[PERSON_NAME] is the Founder of Passports and [DOMAIN_NAME] in [DATE]. With exp…"
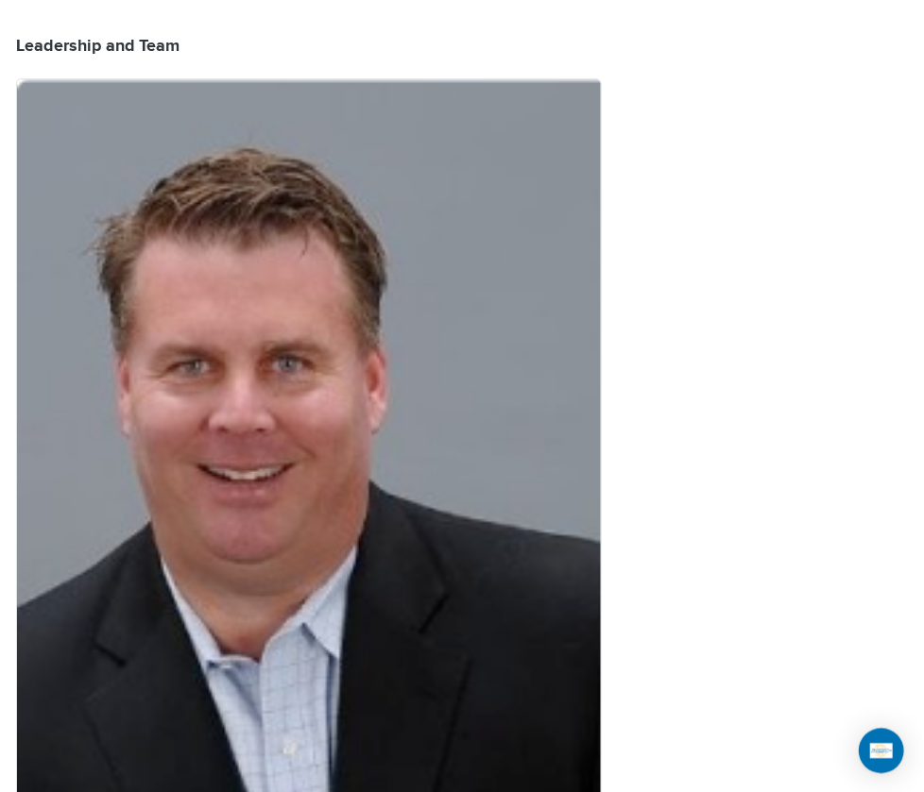
scroll to position [2550, 0]
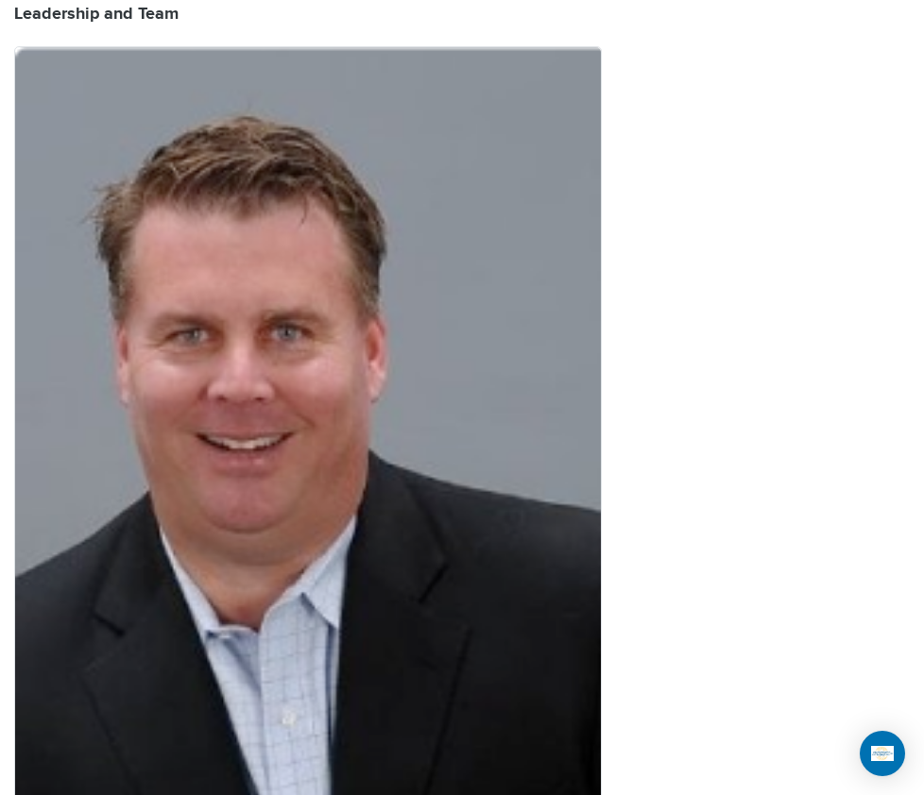
drag, startPoint x: 534, startPoint y: 383, endPoint x: 19, endPoint y: 297, distance: 521.9
copy p "We are not the Department of State, Passport Agency or foreign governments and …"
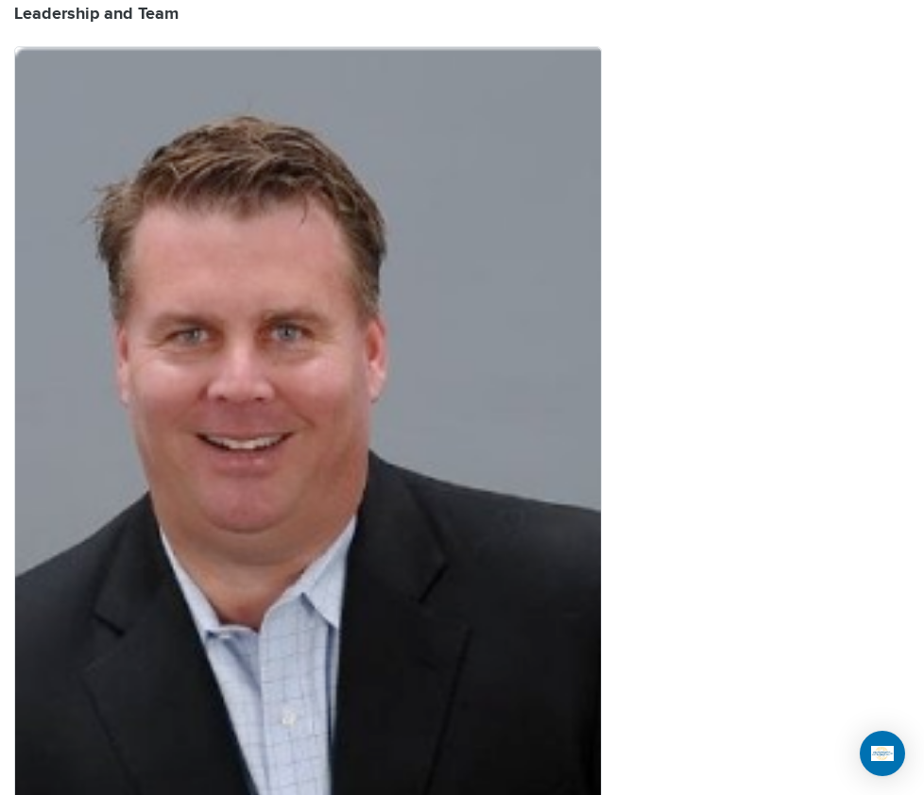
drag, startPoint x: 449, startPoint y: 588, endPoint x: 10, endPoint y: 475, distance: 452.7
drag, startPoint x: 506, startPoint y: 630, endPoint x: 9, endPoint y: 432, distance: 534.9
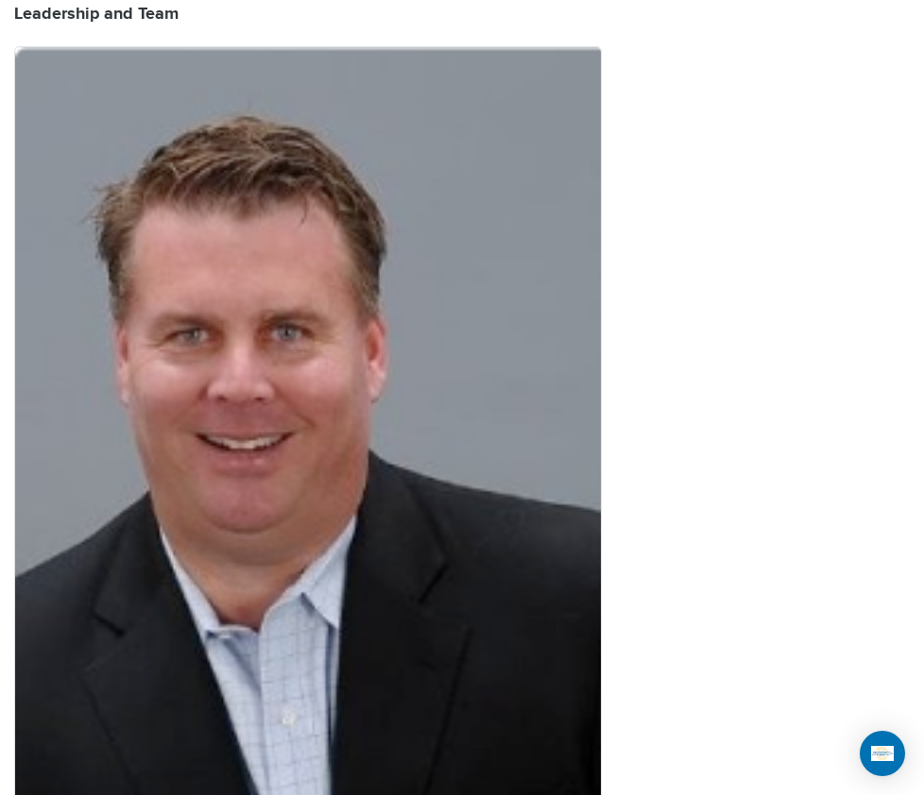
copy article "The benefits of using our service are: We can get your passport back to you as …"
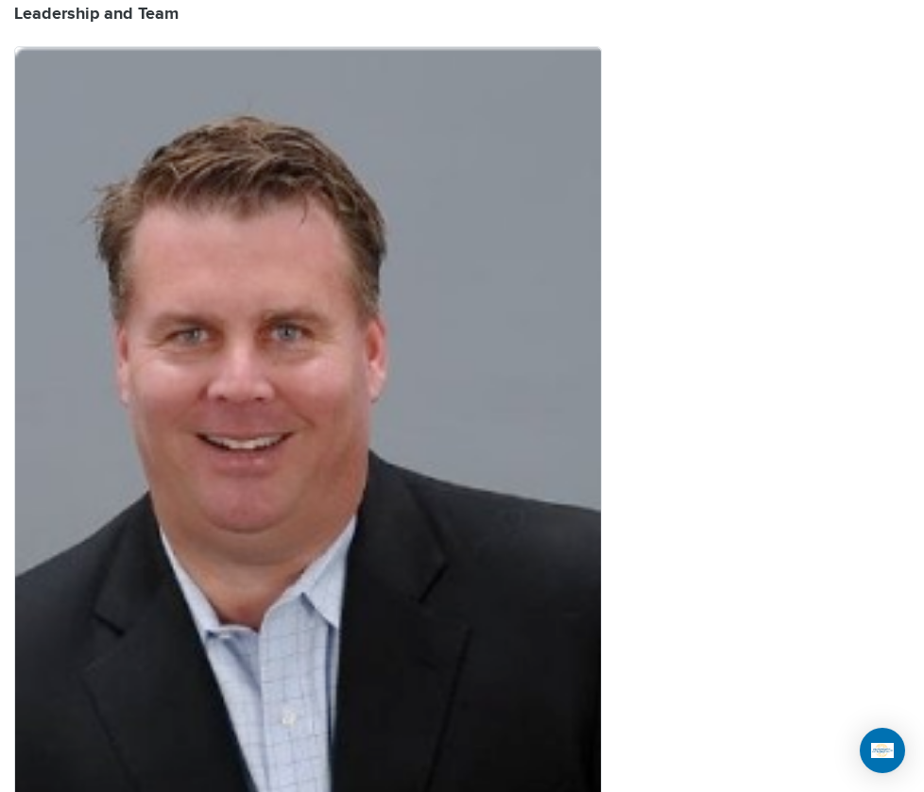
drag, startPoint x: 546, startPoint y: 565, endPoint x: 20, endPoint y: 565, distance: 526.1
copy li "Our service is guaranteed; if you don't make your trip - the passport is on us."
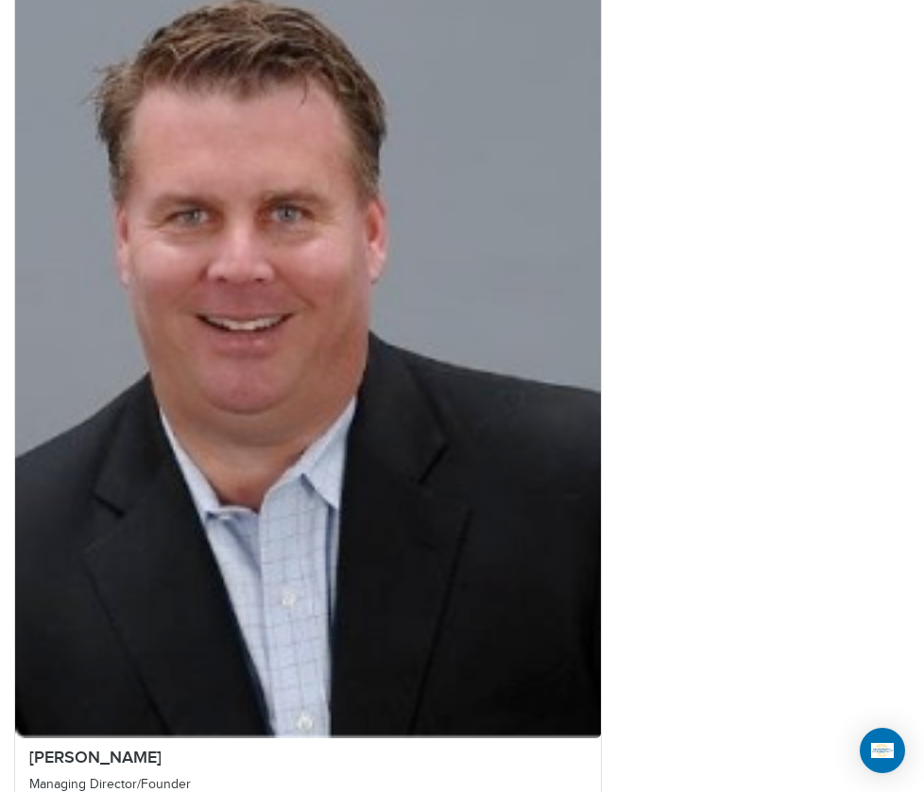
scroll to position [2739, 0]
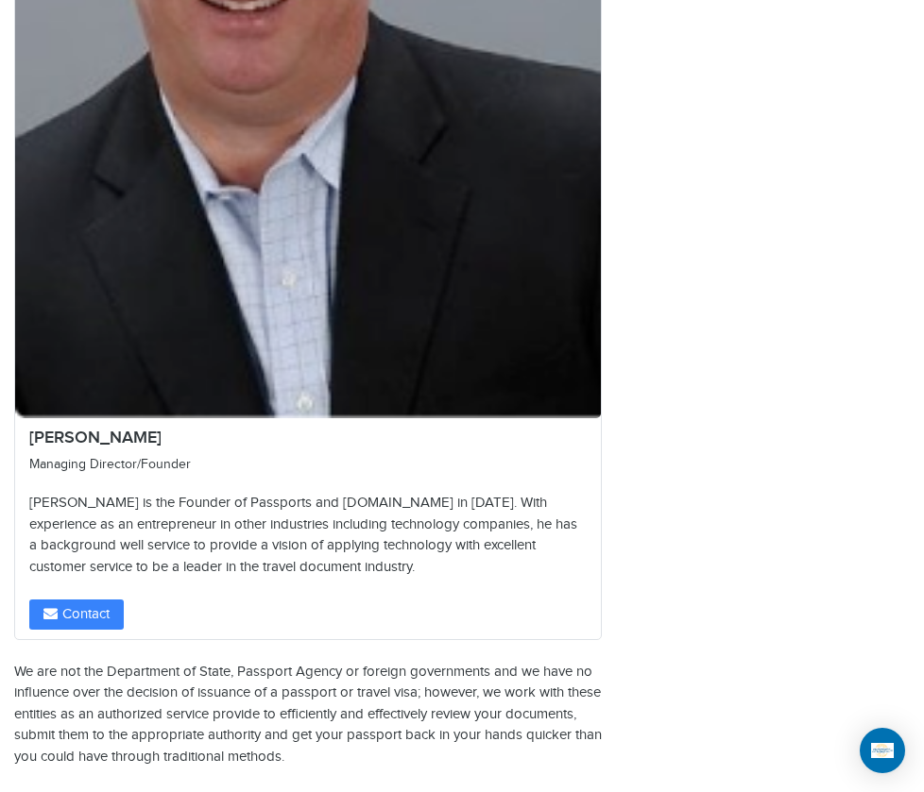
scroll to position [3022, 0]
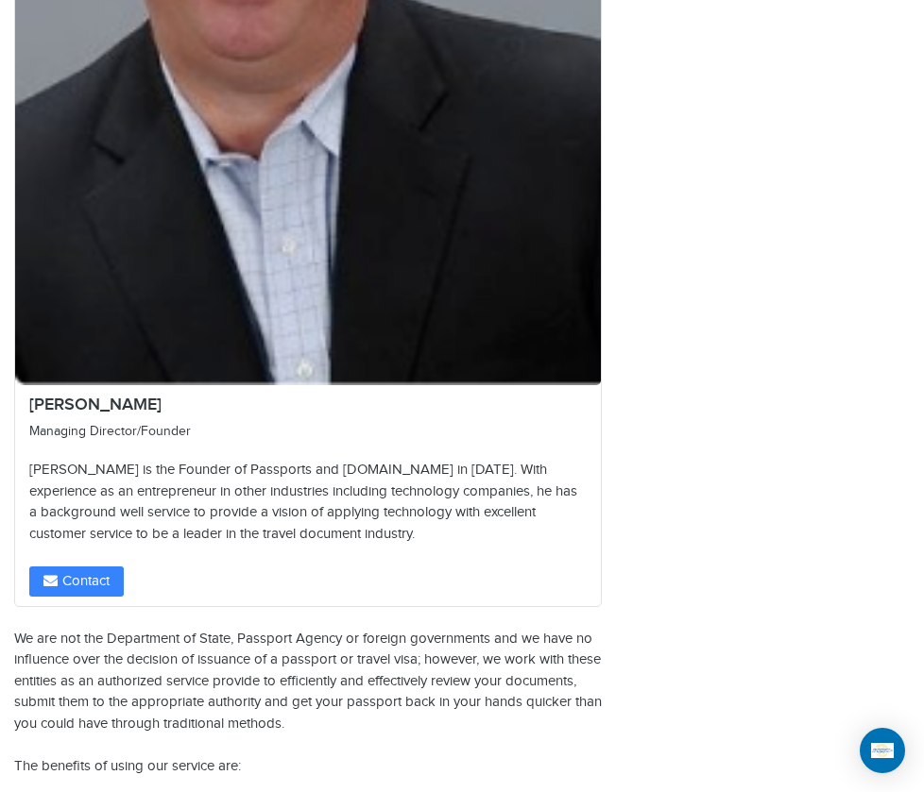
drag, startPoint x: 99, startPoint y: 576, endPoint x: 48, endPoint y: 516, distance: 79.1
copy p "[STREET_ADDRESS][US_STATE][US_STATE][US_STATE]"
